Goal: Transaction & Acquisition: Book appointment/travel/reservation

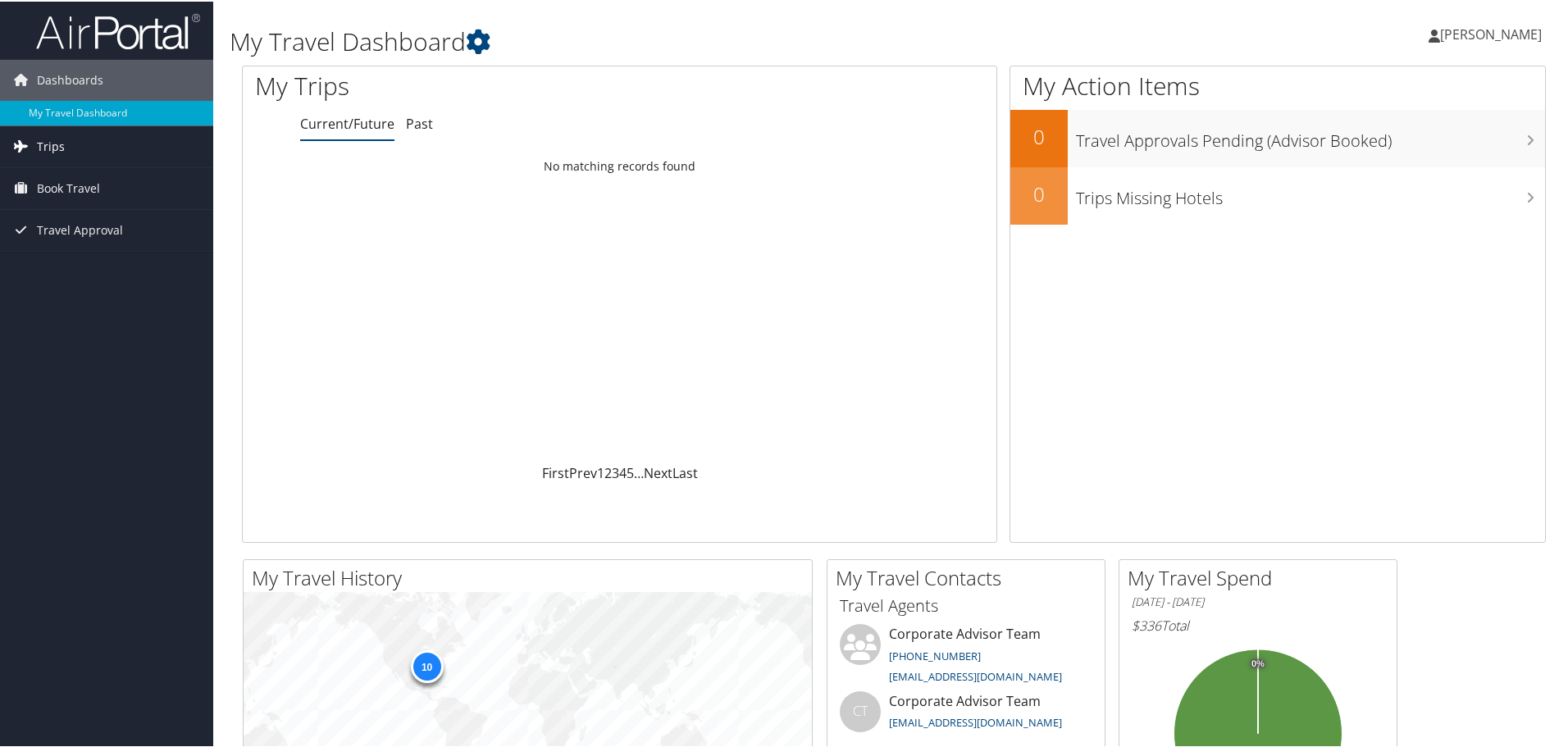
click at [69, 141] on link "Trips" at bounding box center [106, 145] width 213 height 41
click at [77, 254] on span "Book Travel" at bounding box center [68, 260] width 63 height 41
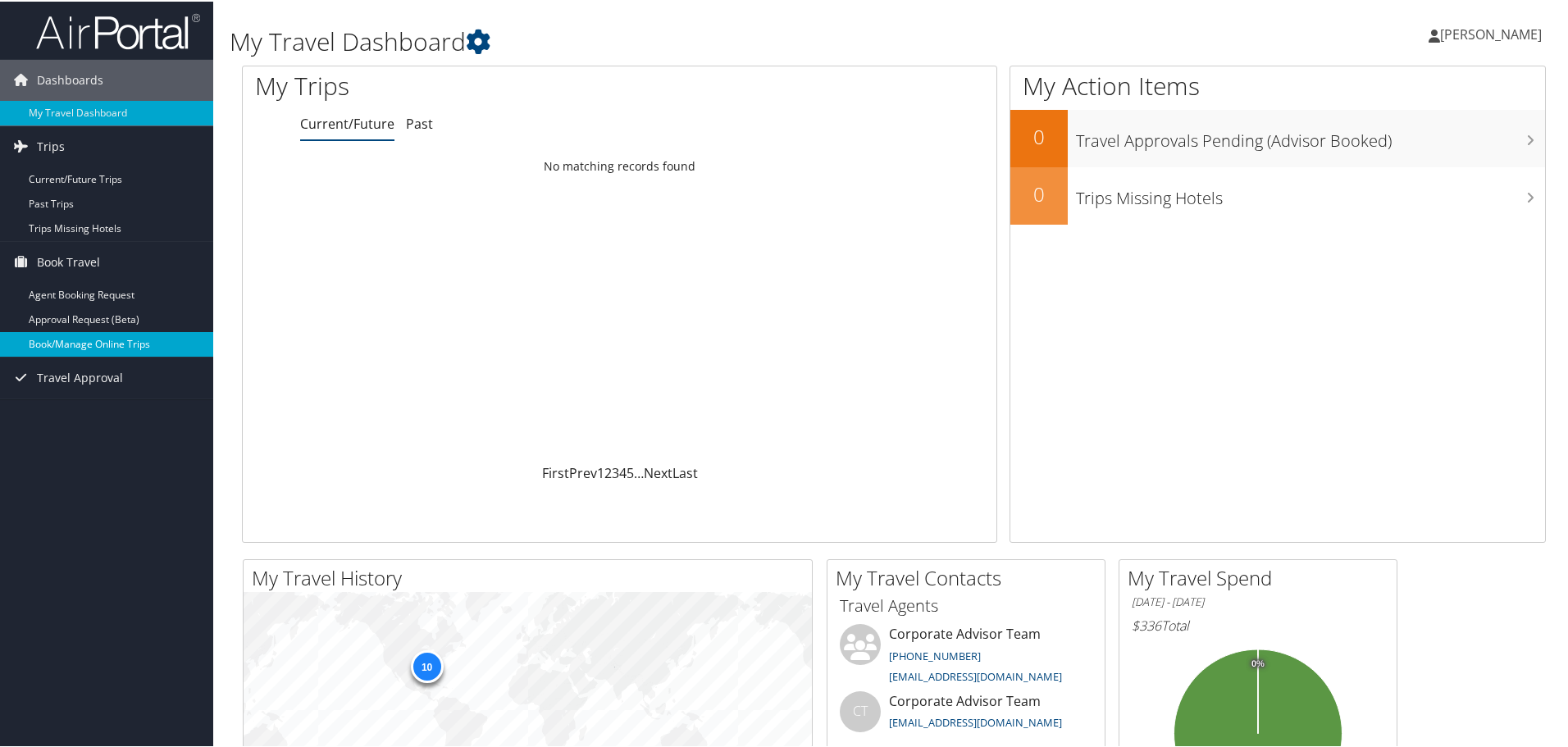
click at [144, 346] on link "Book/Manage Online Trips" at bounding box center [106, 342] width 213 height 25
